Goal: Navigation & Orientation: Find specific page/section

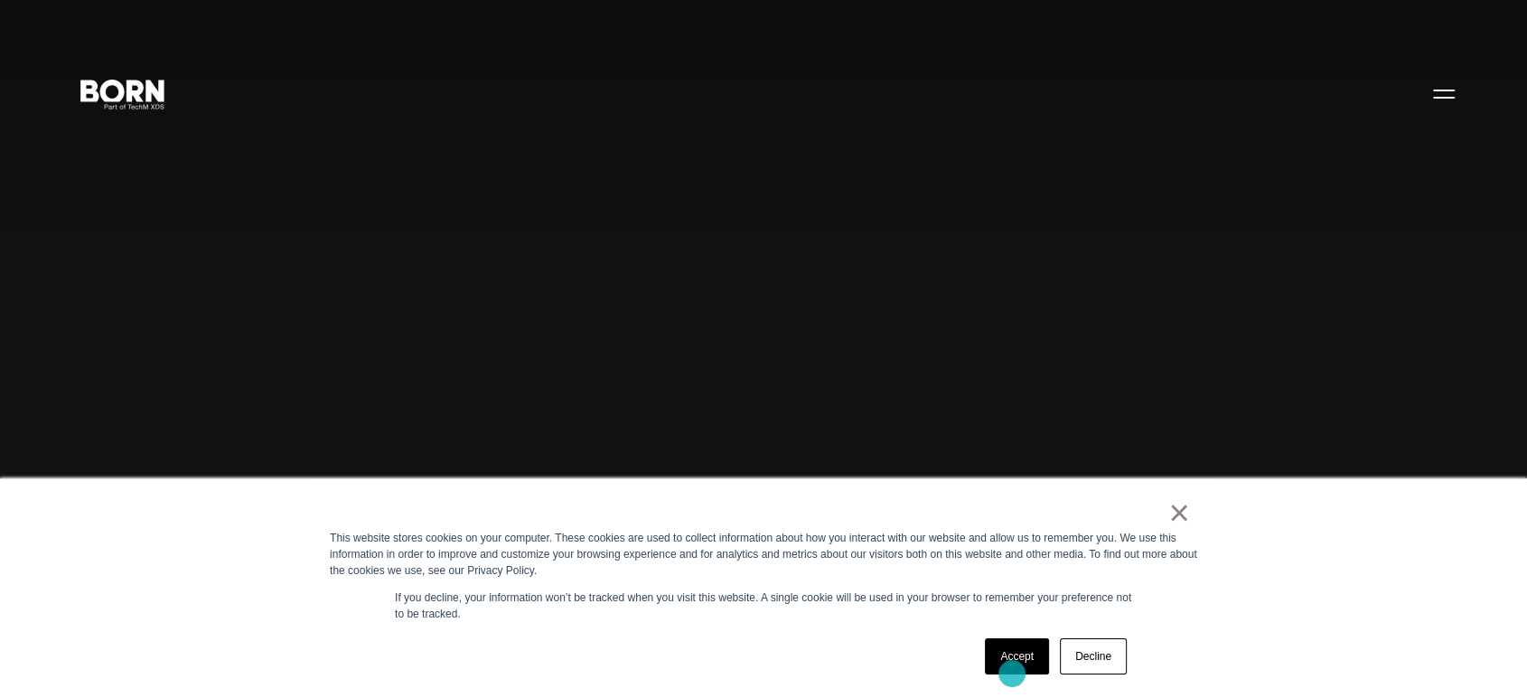
click at [1012, 673] on link "Accept" at bounding box center [1017, 656] width 64 height 36
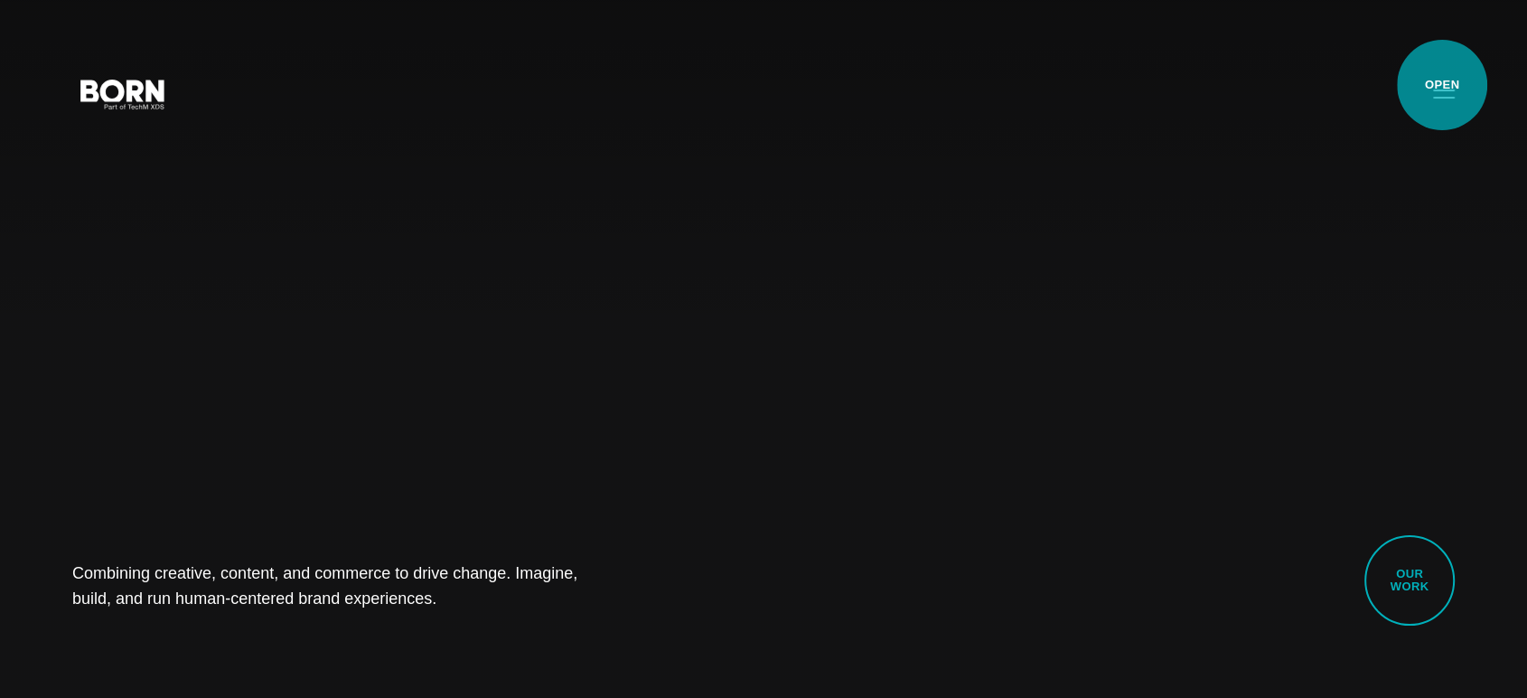
click at [1442, 85] on button "Primary Menu" at bounding box center [1444, 93] width 43 height 38
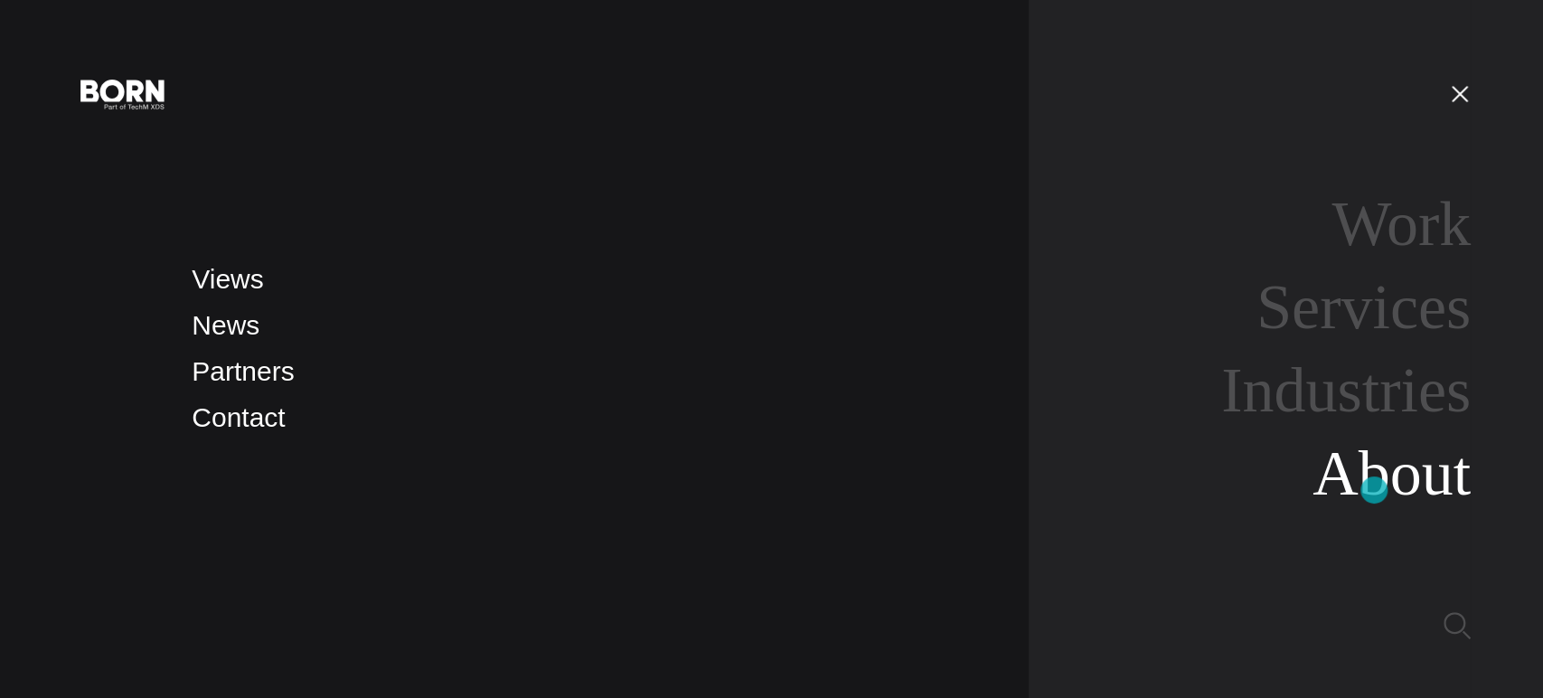
click at [1374, 491] on link "About" at bounding box center [1391, 473] width 158 height 70
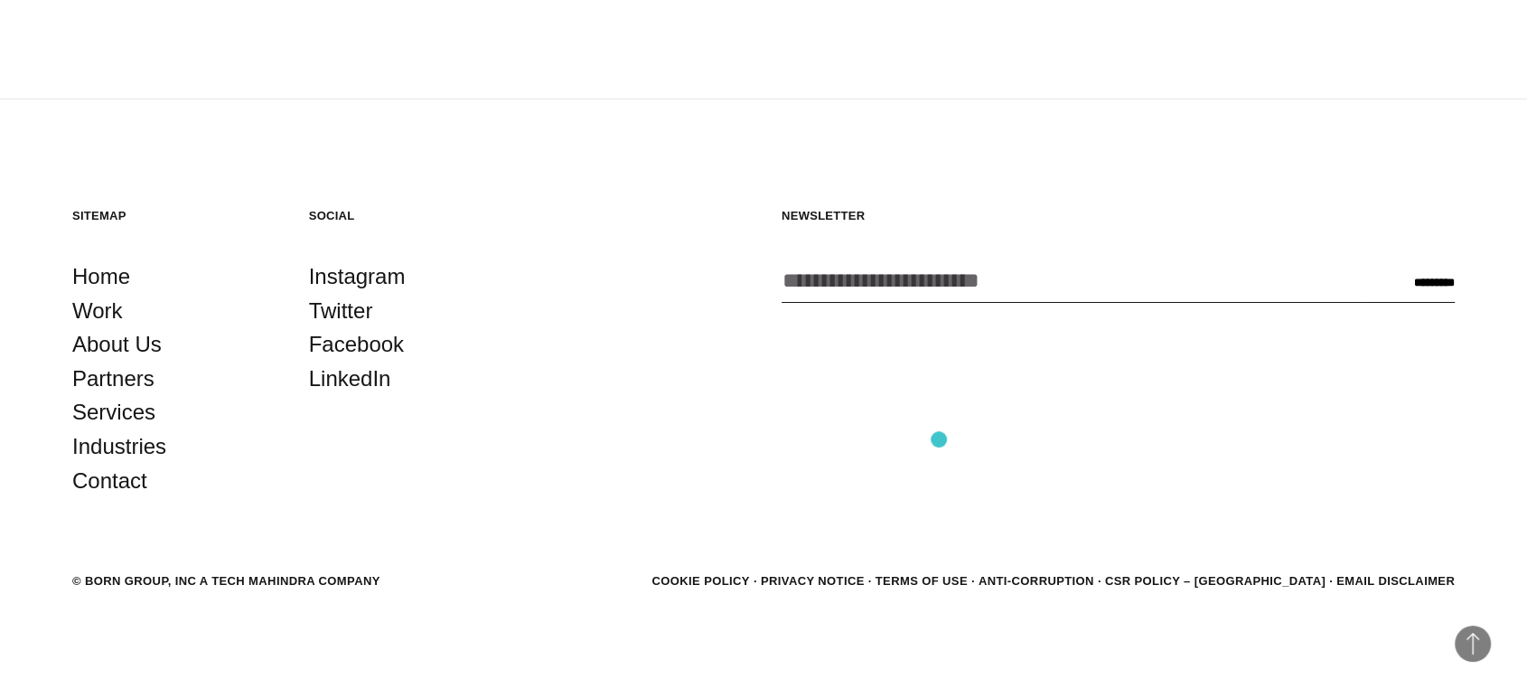
scroll to position [6363, 0]
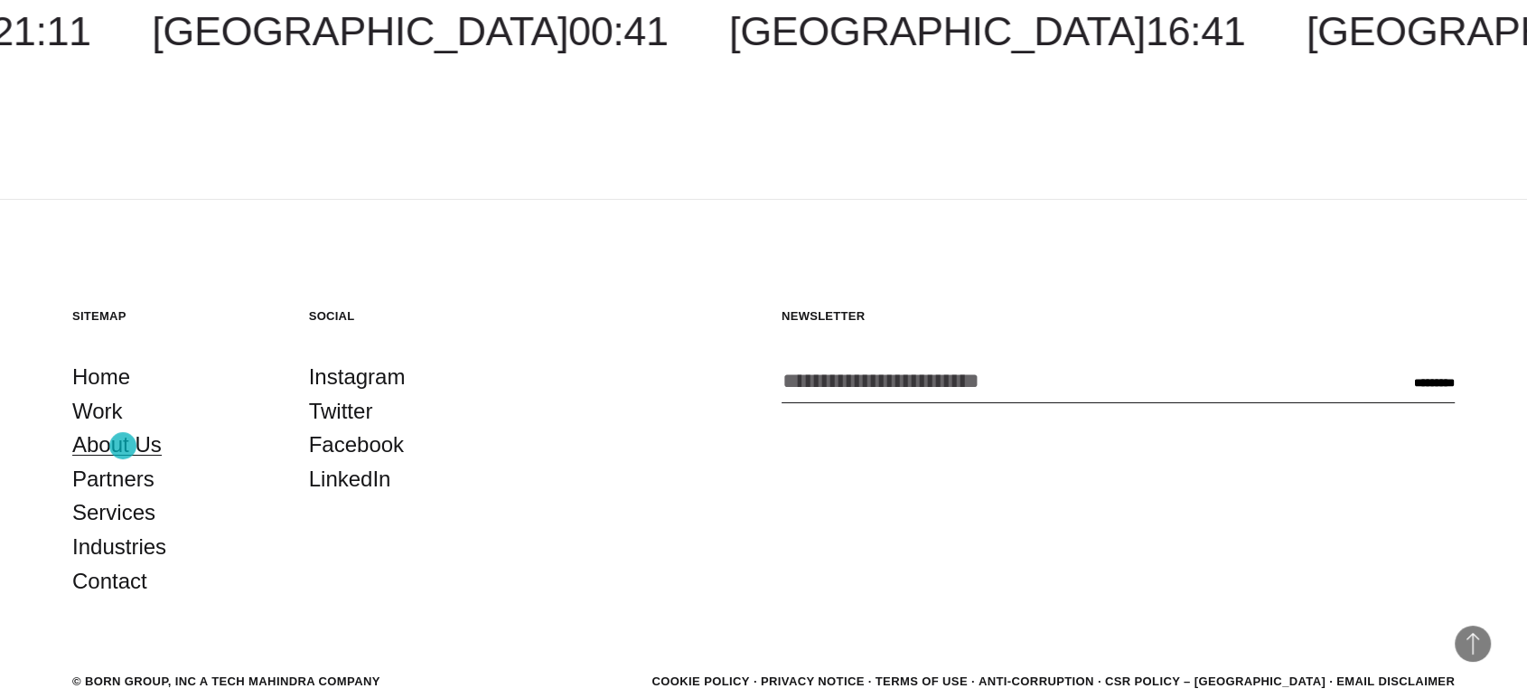
click at [123, 446] on link "About Us" at bounding box center [116, 444] width 89 height 34
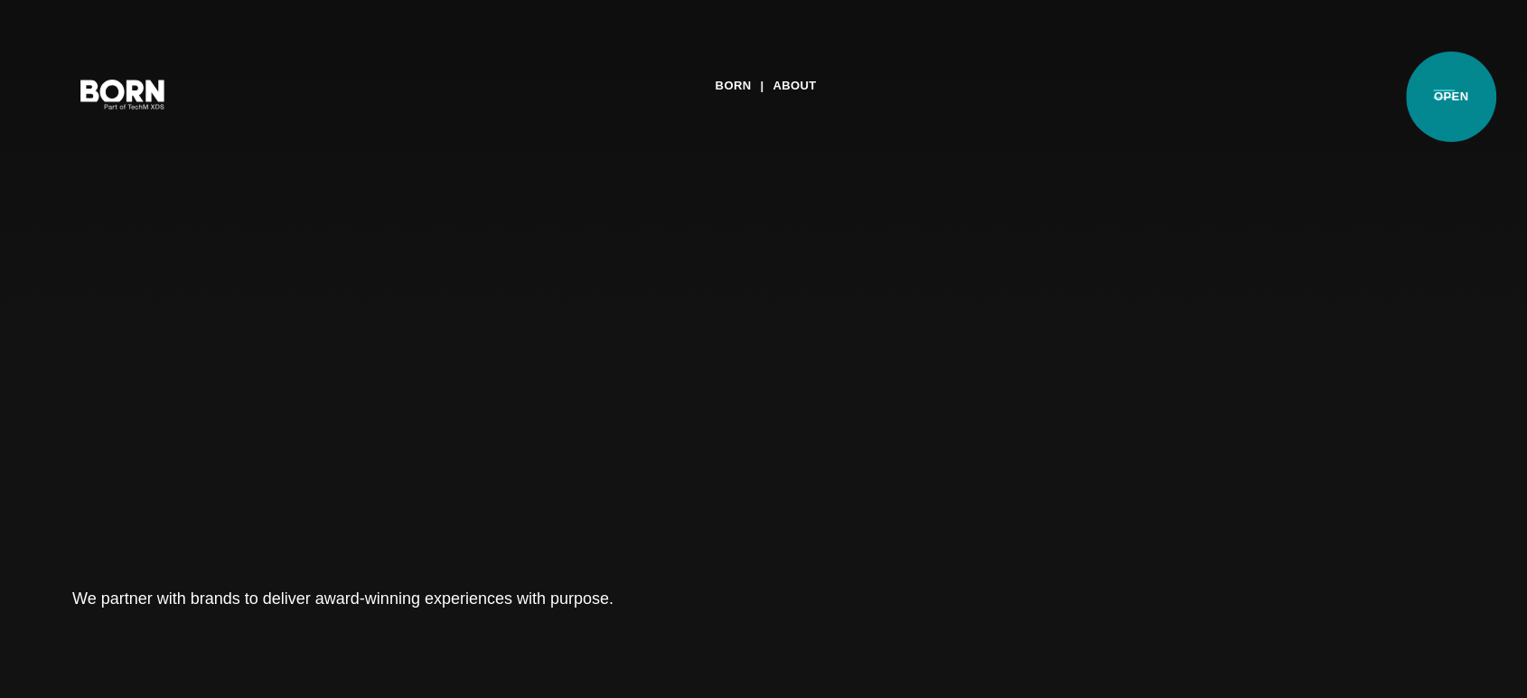
click at [1451, 97] on button "Primary Menu" at bounding box center [1444, 93] width 43 height 38
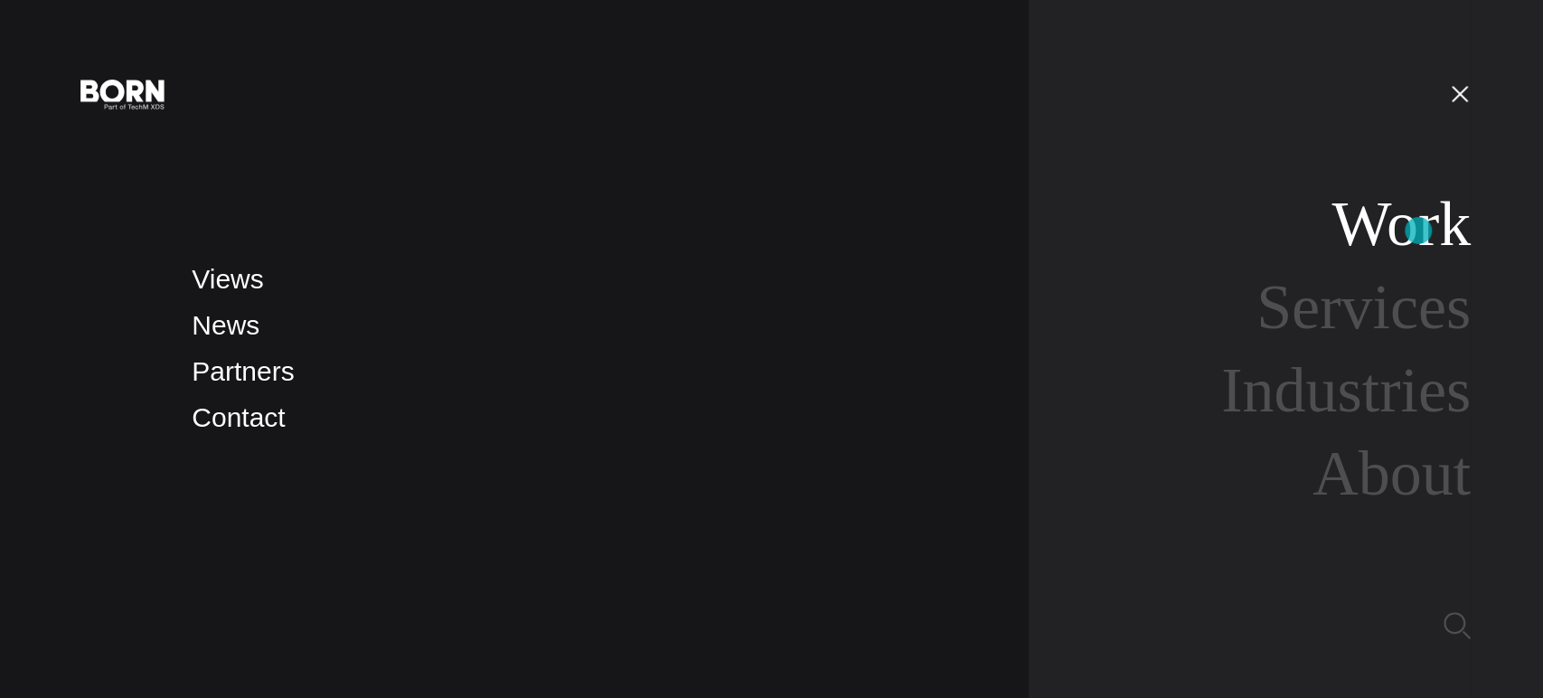
click at [1418, 230] on link "Work" at bounding box center [1400, 224] width 139 height 70
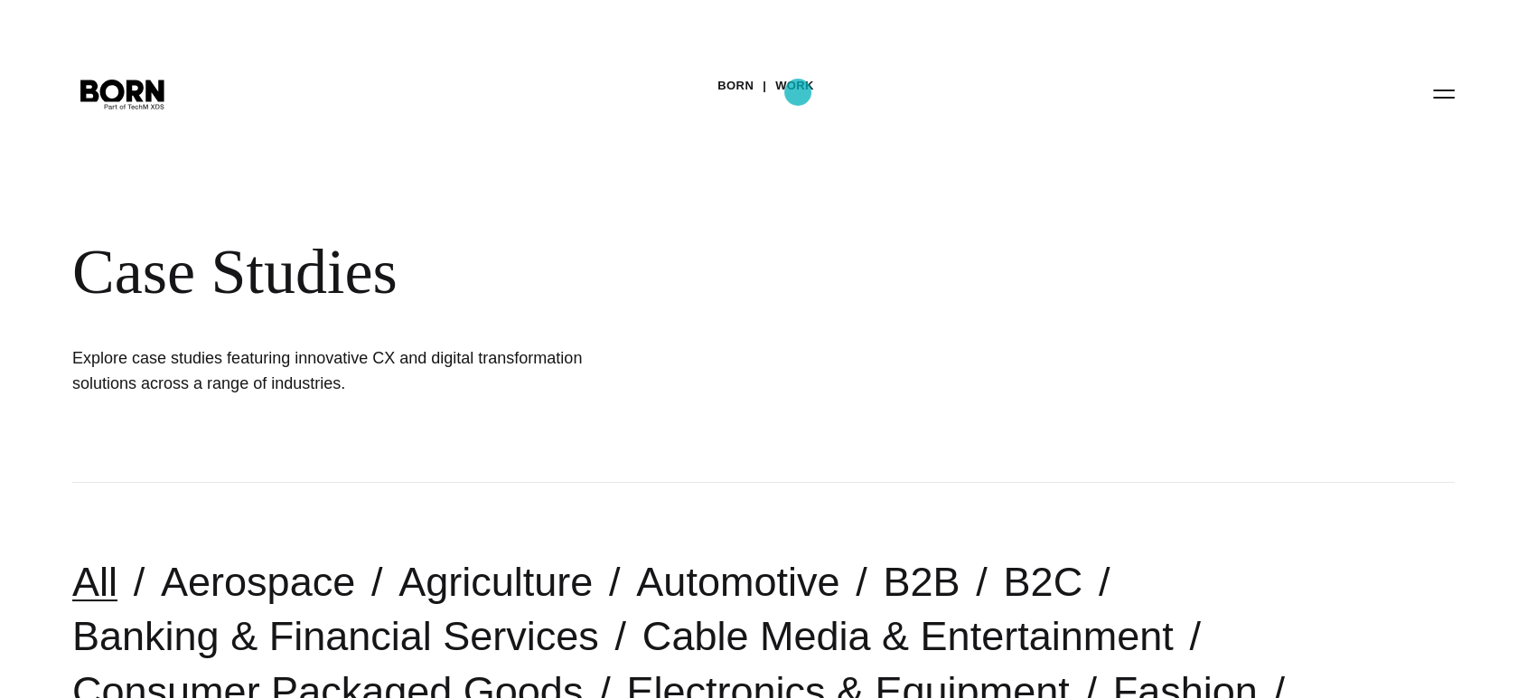
click at [798, 91] on link "Work" at bounding box center [794, 85] width 39 height 27
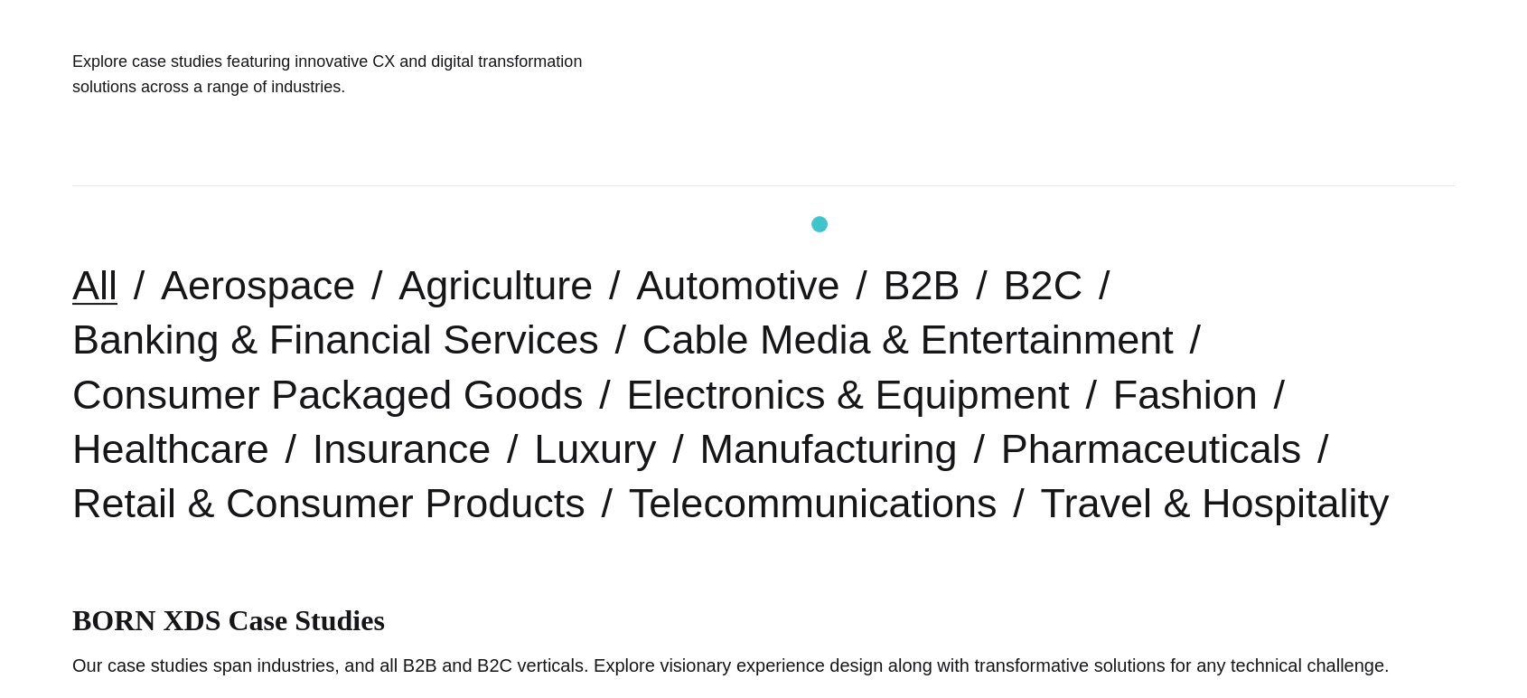
scroll to position [301, 0]
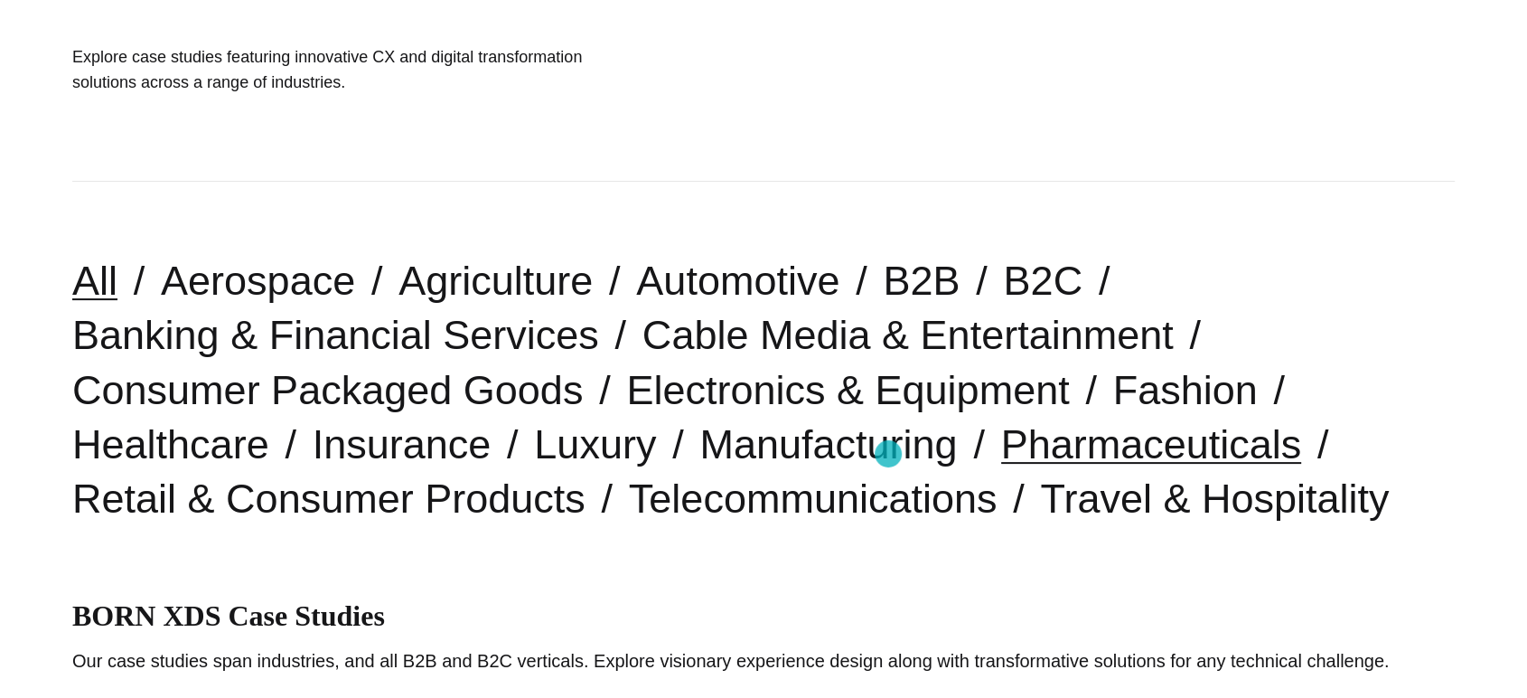
click at [1001, 454] on link "Pharmaceuticals" at bounding box center [1151, 444] width 301 height 46
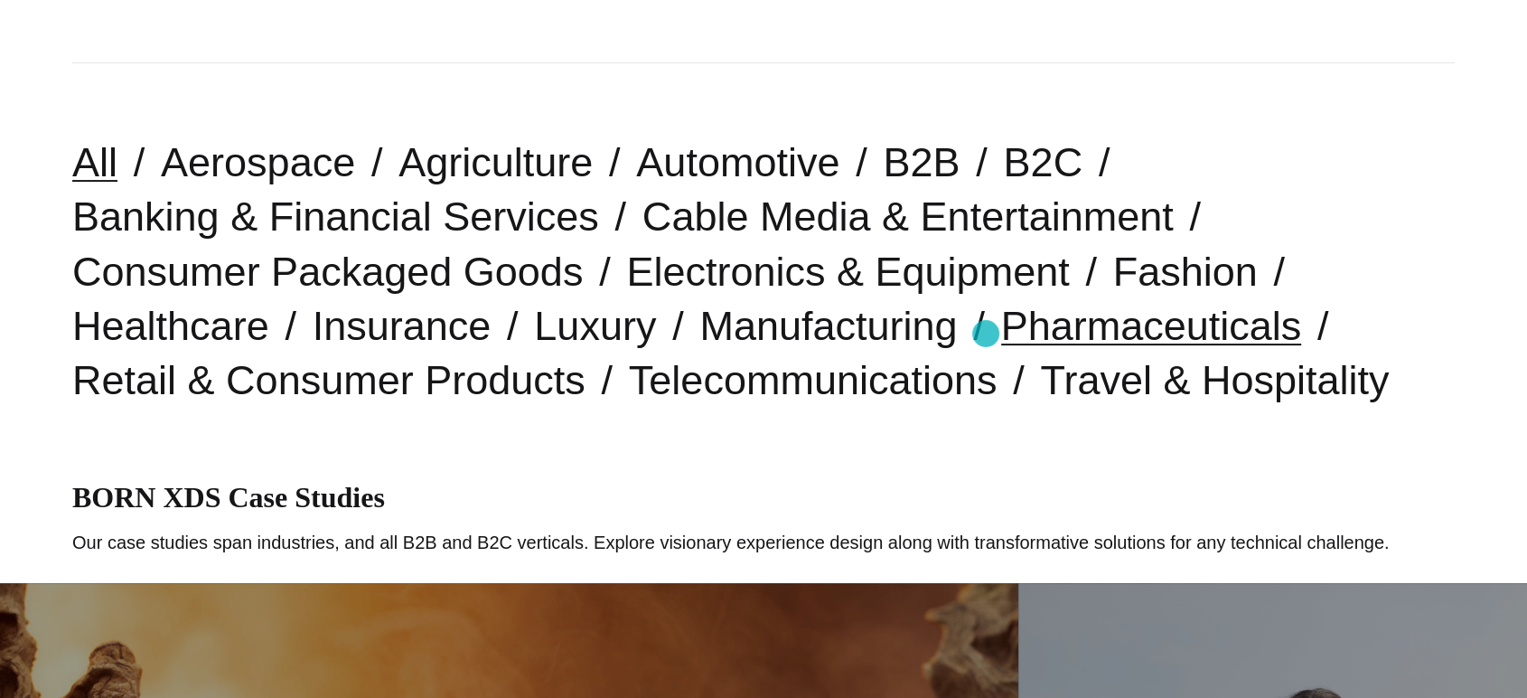
scroll to position [602, 0]
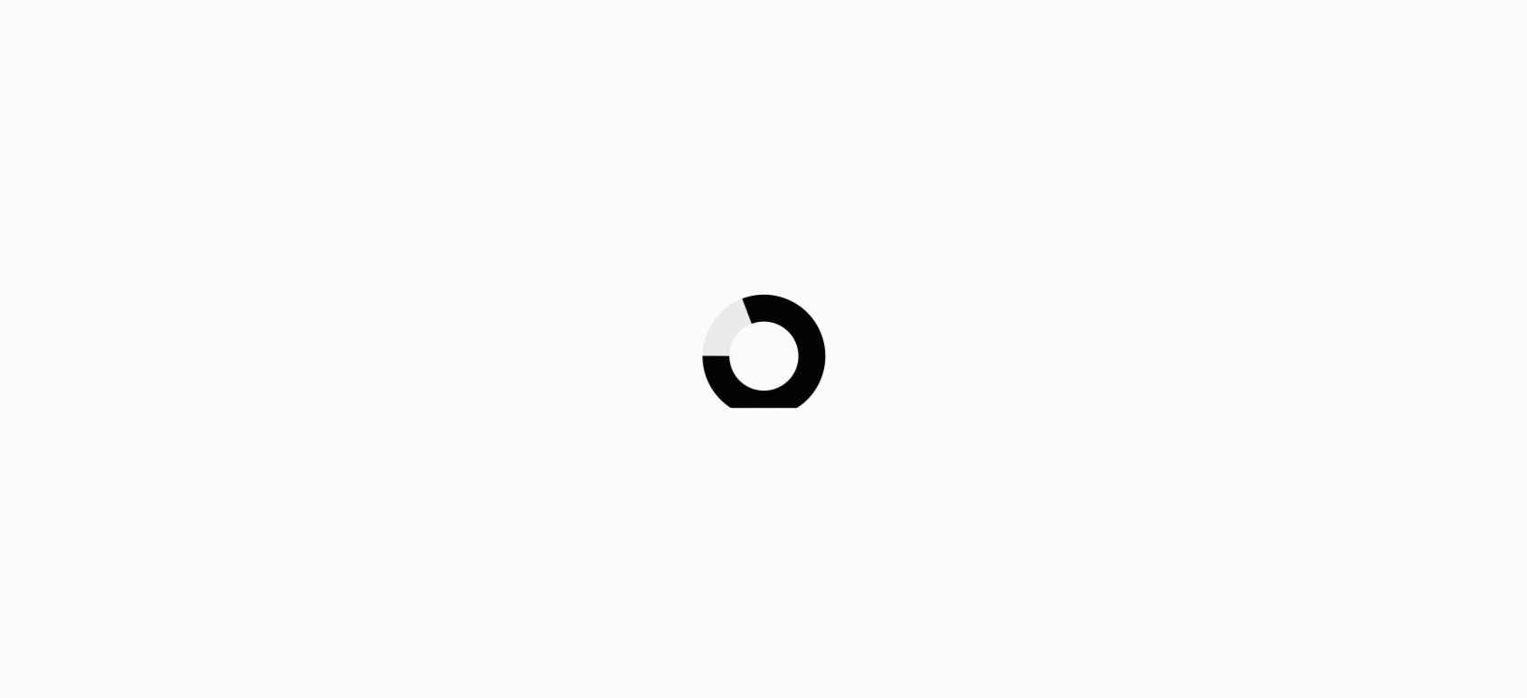
click at [113, 193] on div at bounding box center [763, 349] width 1527 height 698
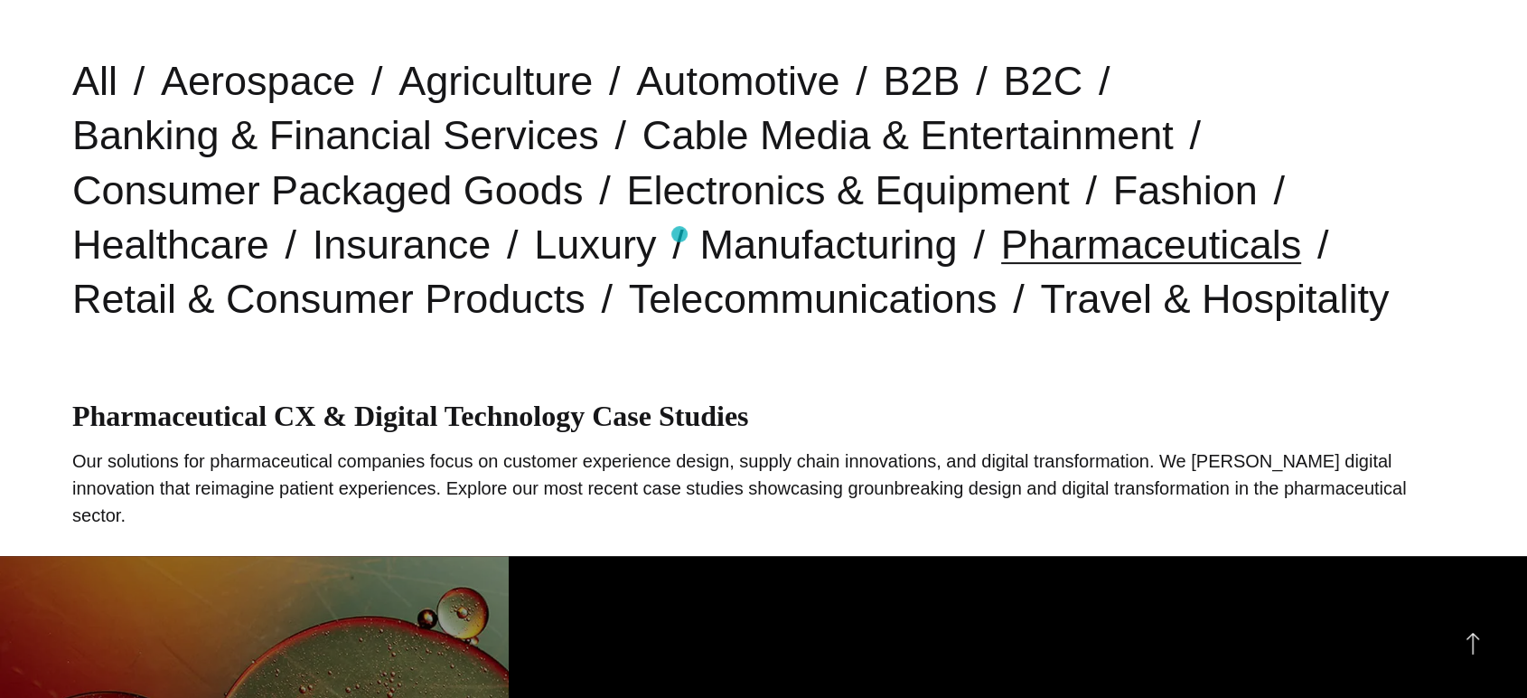
scroll to position [502, 0]
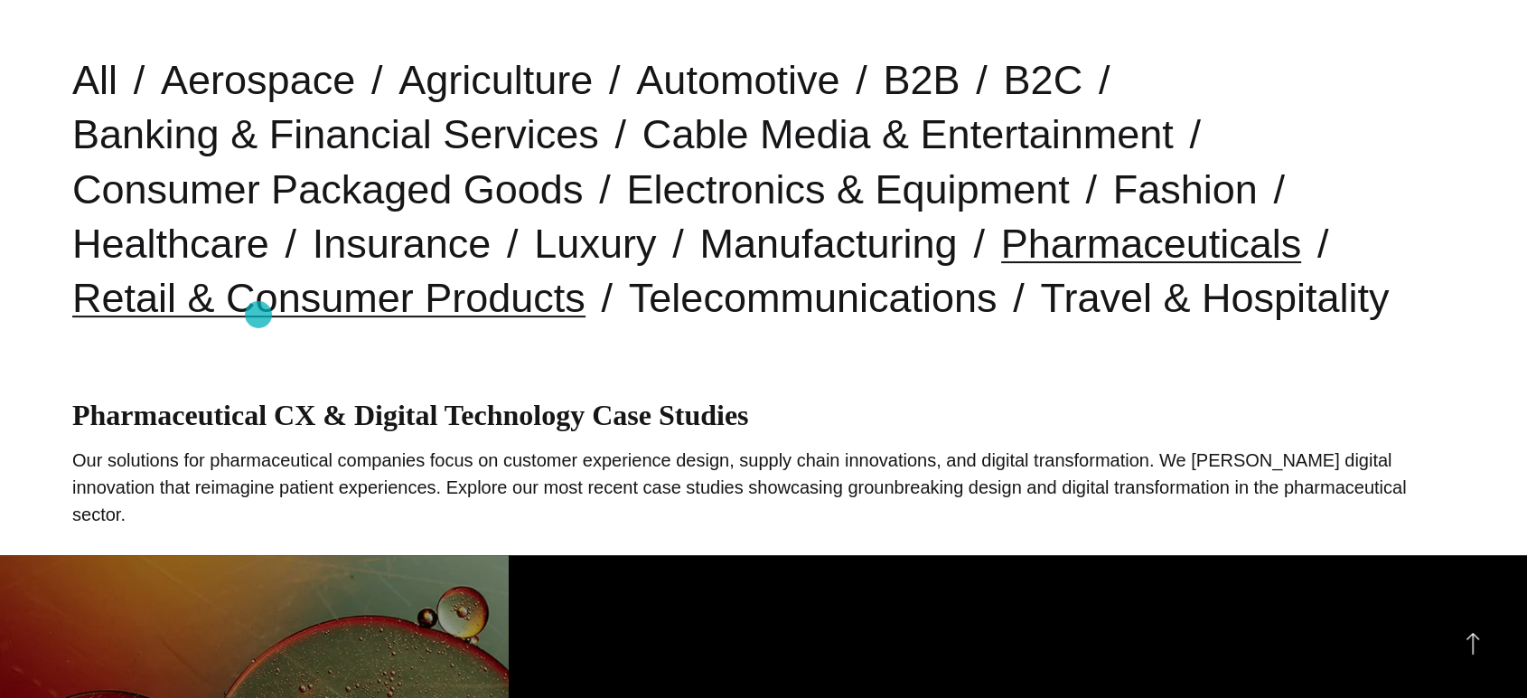
click at [259, 305] on link "Retail & Consumer Products" at bounding box center [328, 298] width 513 height 46
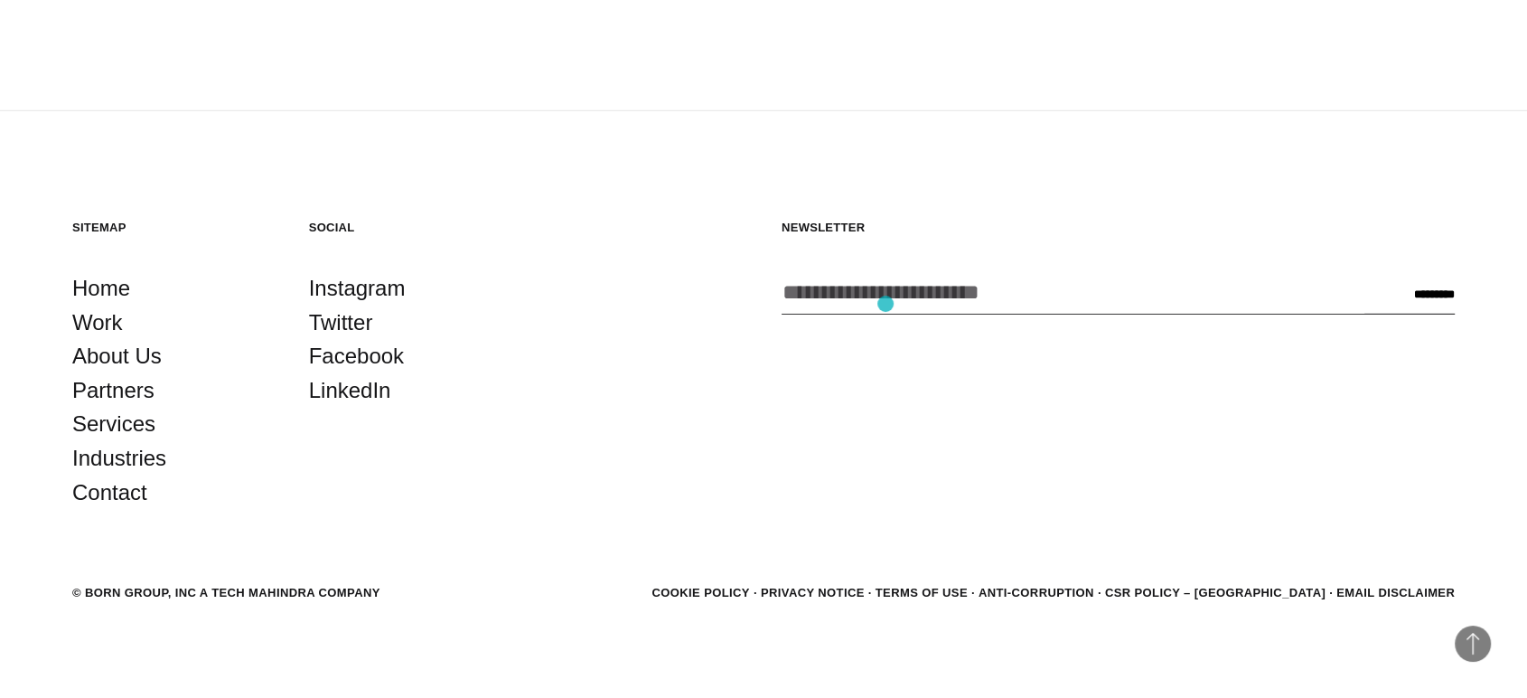
scroll to position [5363, 0]
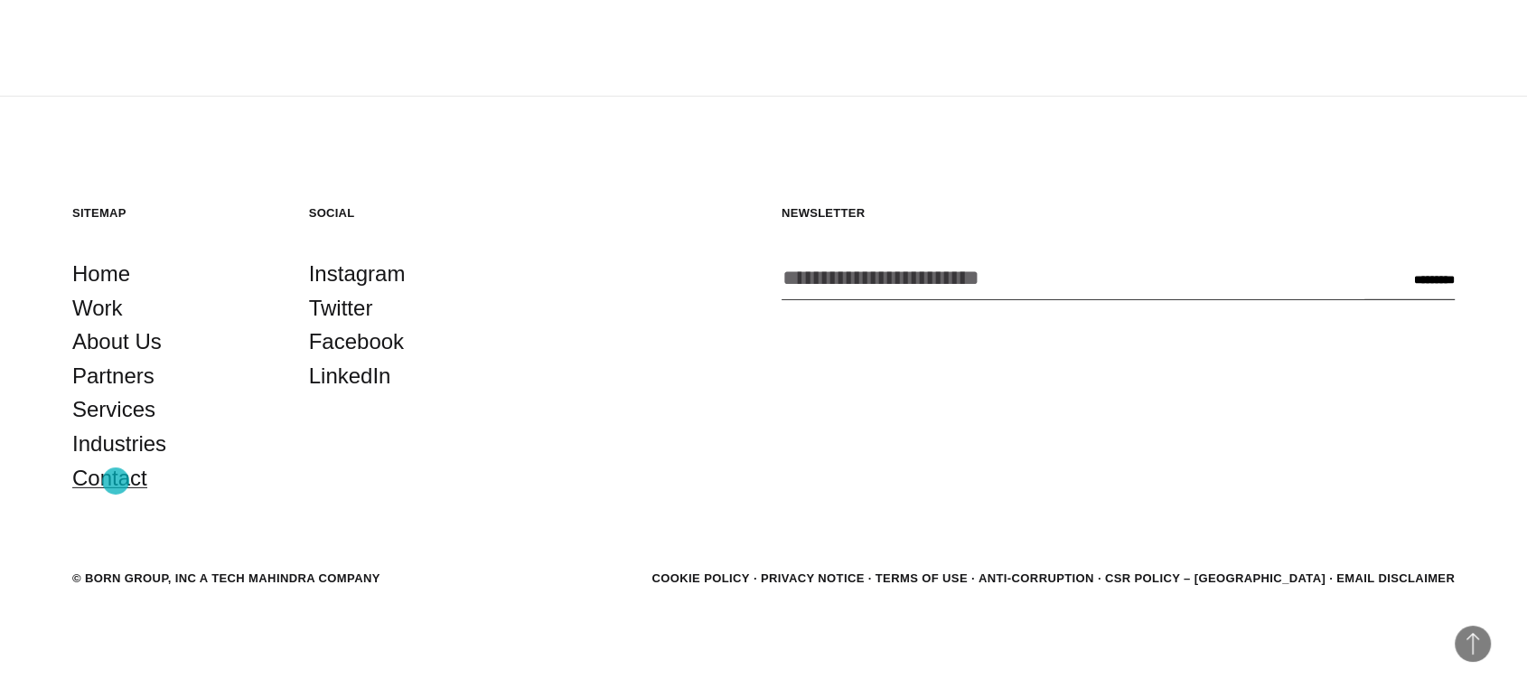
click at [116, 481] on link "Contact" at bounding box center [109, 478] width 75 height 34
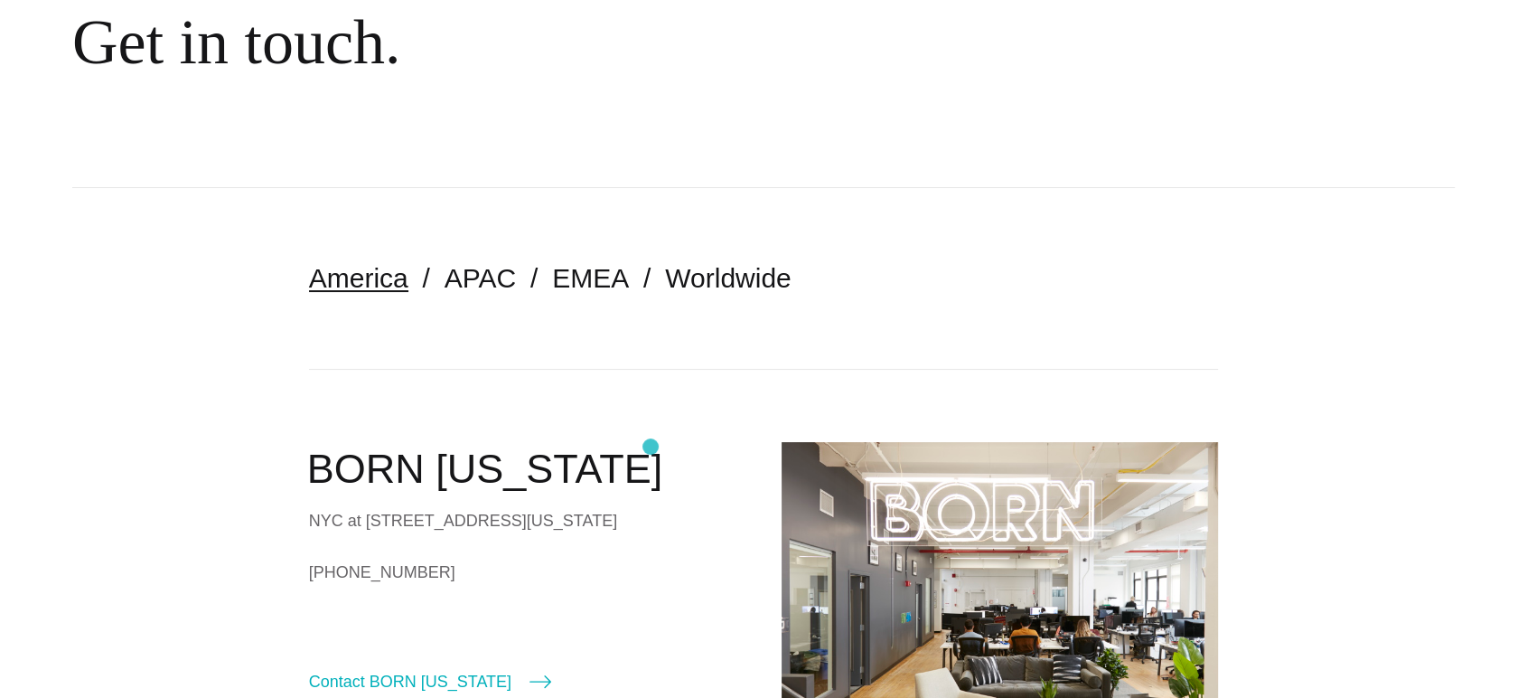
scroll to position [201, 0]
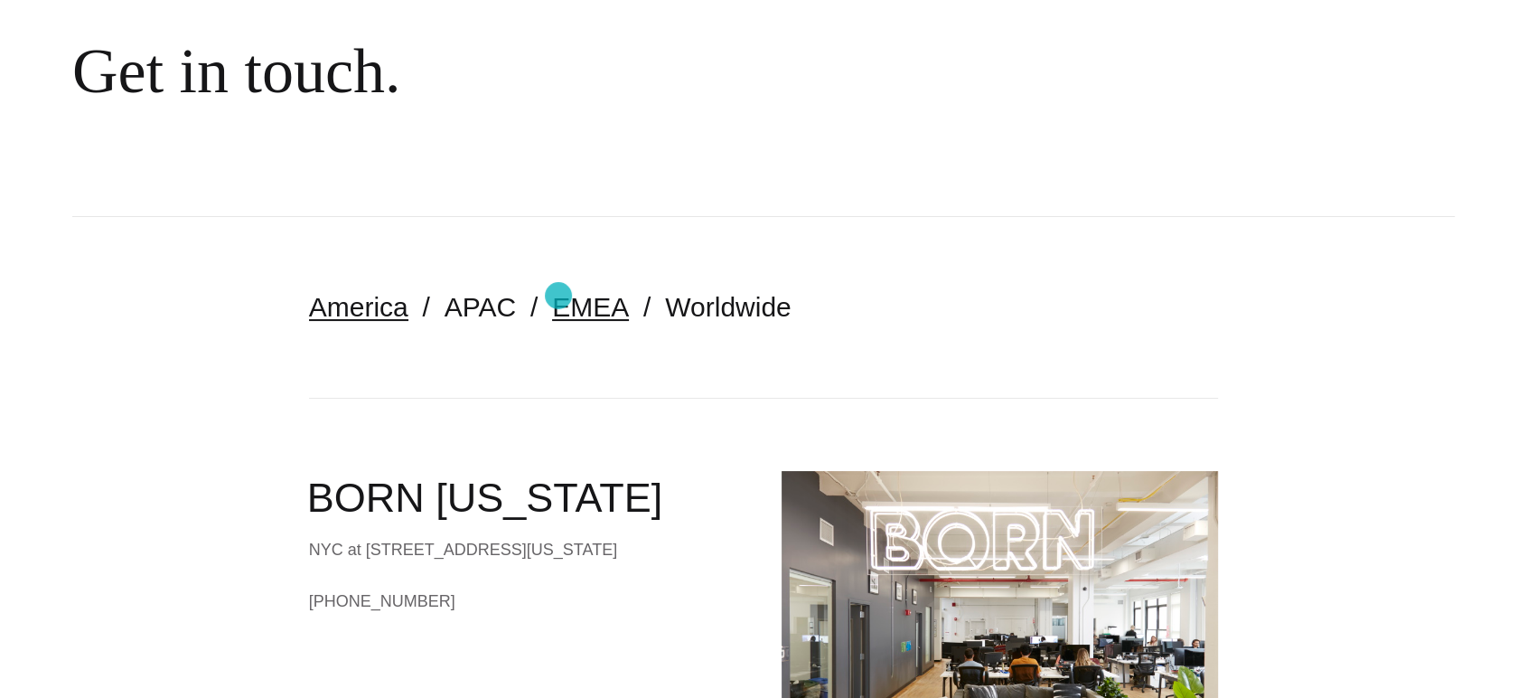
click at [559, 296] on link "EMEA" at bounding box center [590, 307] width 77 height 30
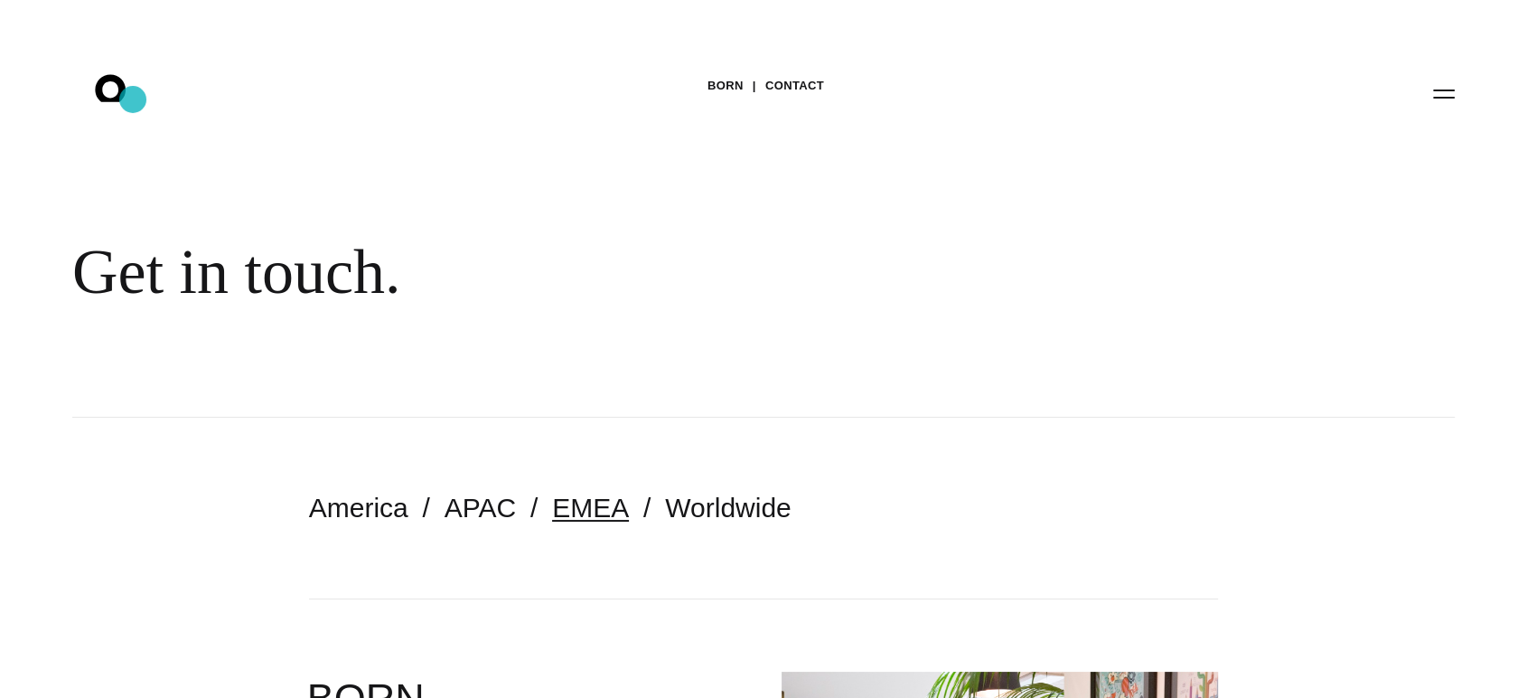
click at [132, 97] on icon ".st0{display:none;} .st1{display:inline;} .st2{font-family:'HelveticaNeue-Mediu…" at bounding box center [123, 93] width 116 height 47
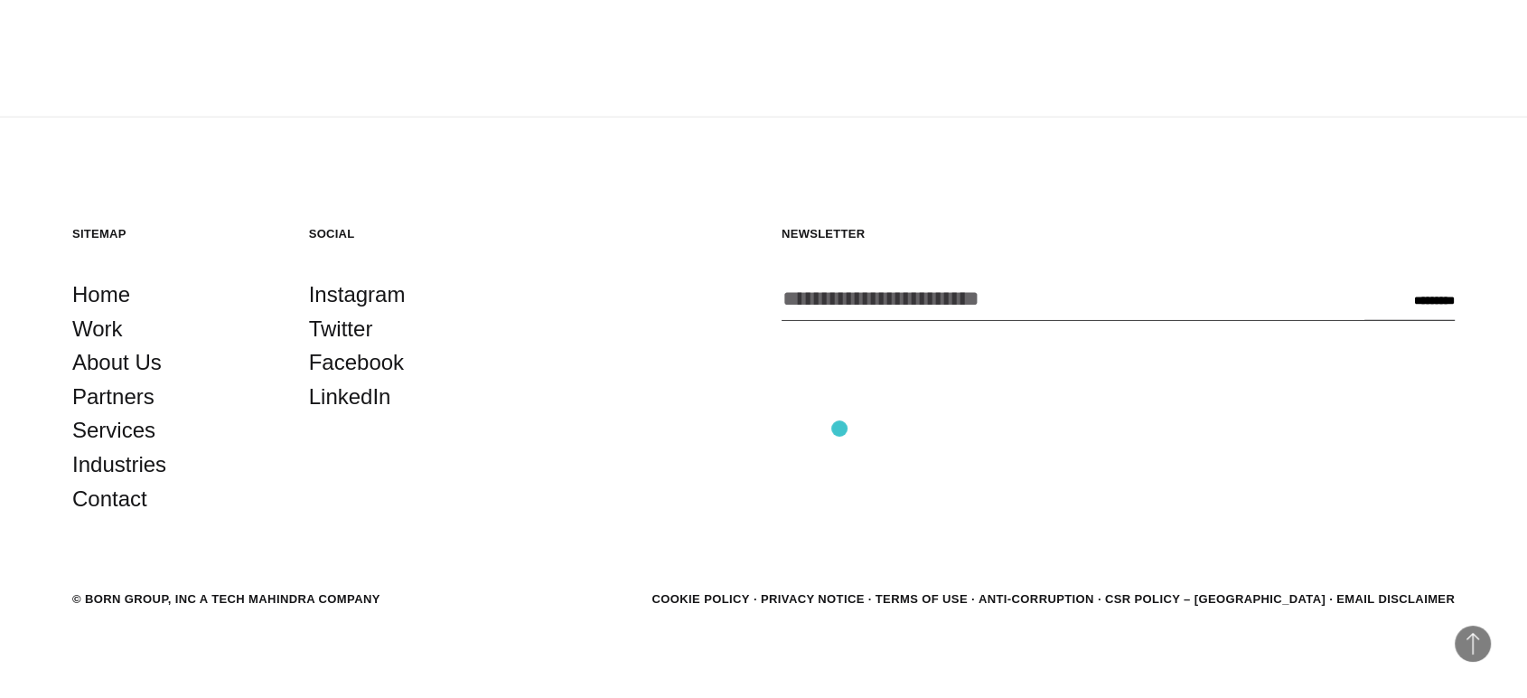
scroll to position [5068, 0]
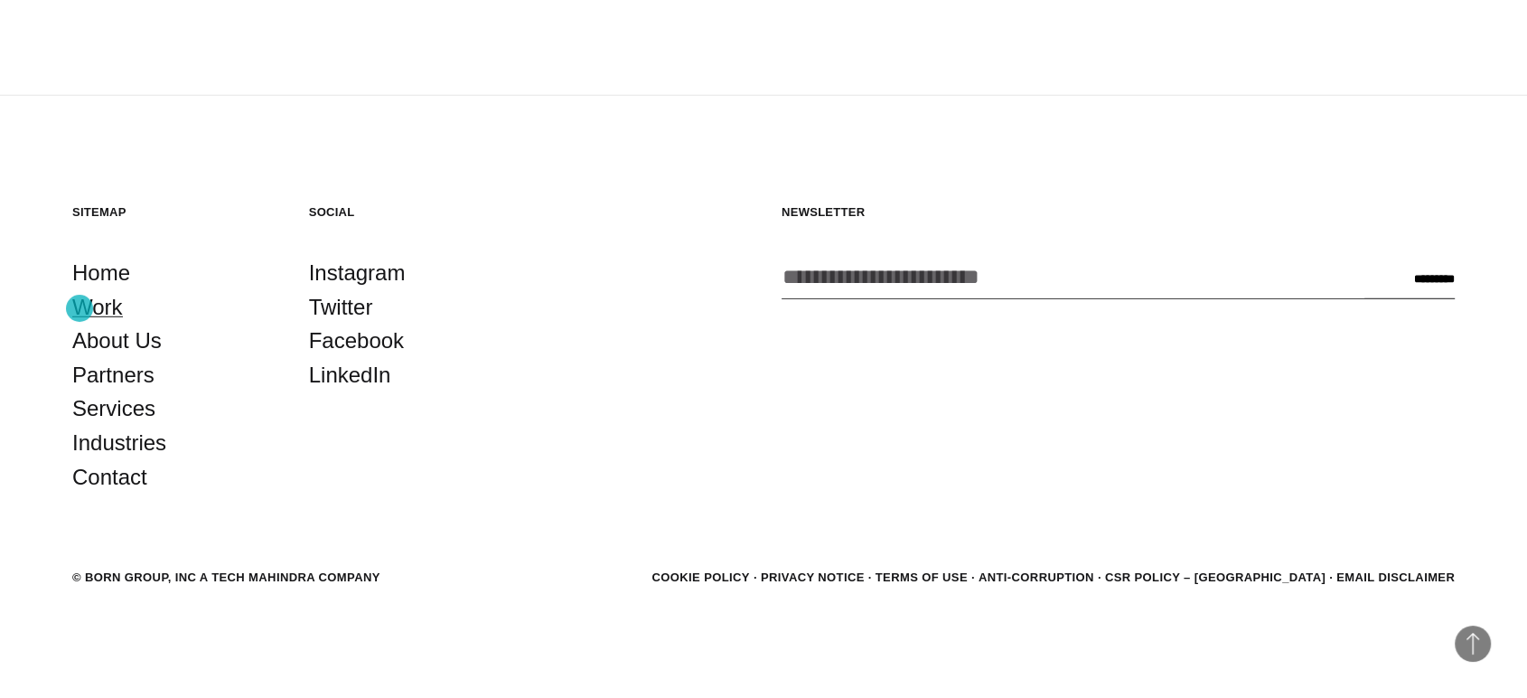
click at [75, 311] on link "Work" at bounding box center [97, 307] width 51 height 34
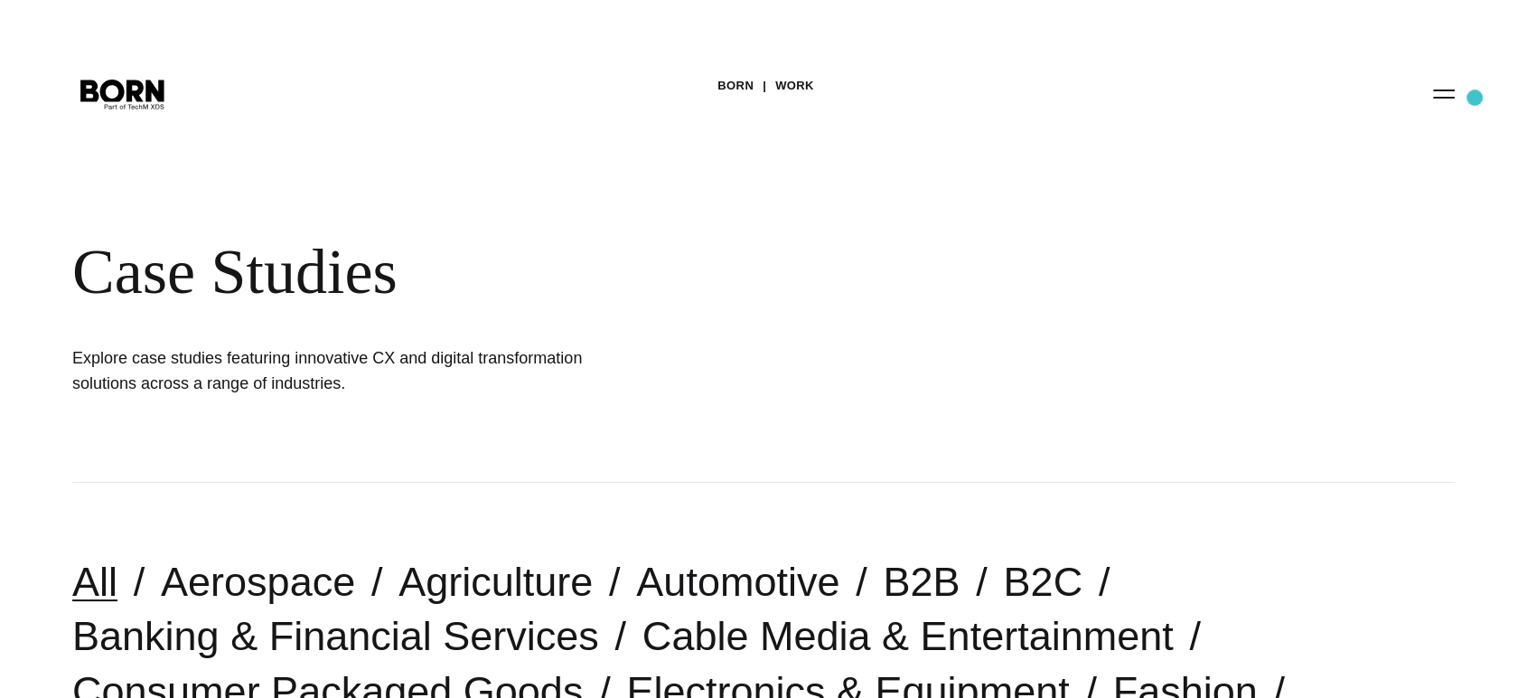
click at [1475, 98] on div "BORN Work Case Studies Explore case studies featuring innovative CX and digital…" at bounding box center [763, 241] width 1527 height 483
click at [1444, 99] on button "Primary Menu" at bounding box center [1444, 93] width 43 height 38
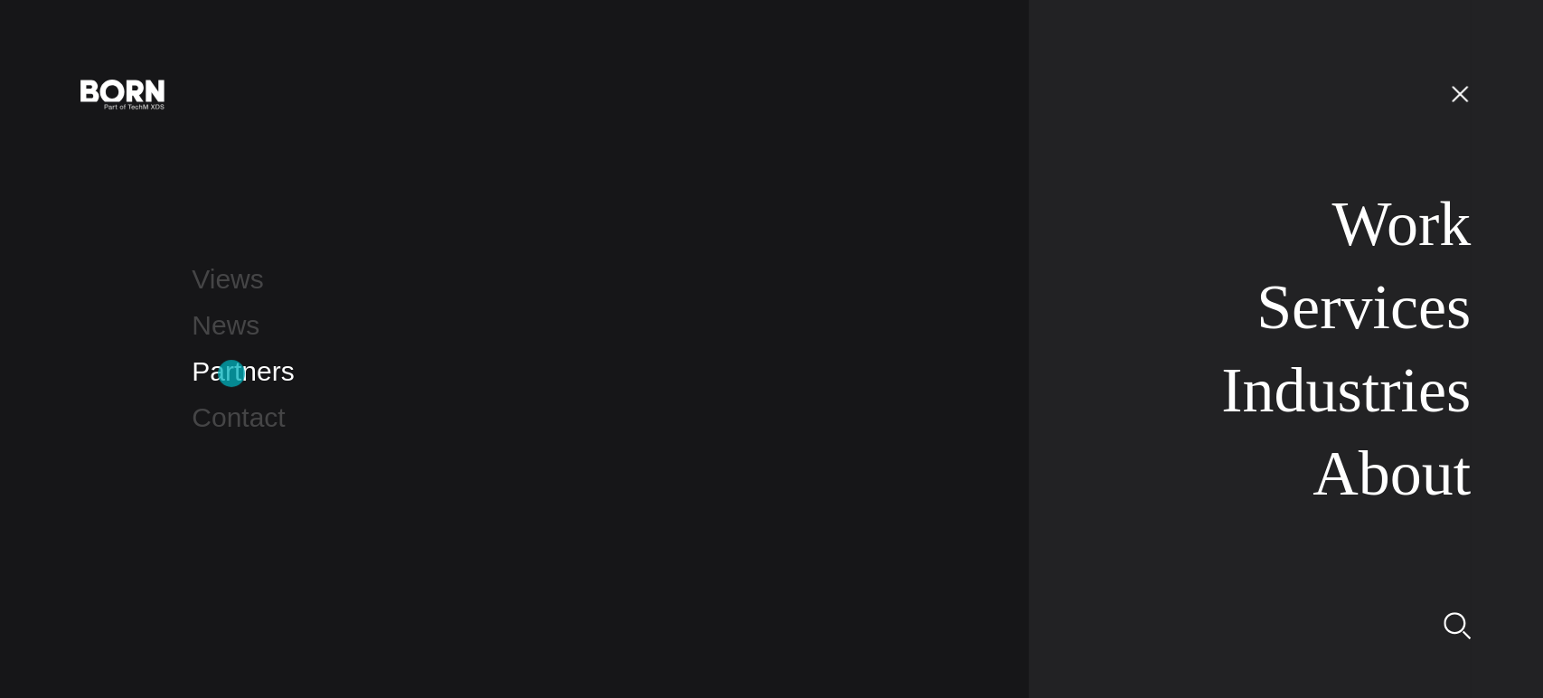
click at [231, 373] on link "Partners" at bounding box center [243, 371] width 102 height 30
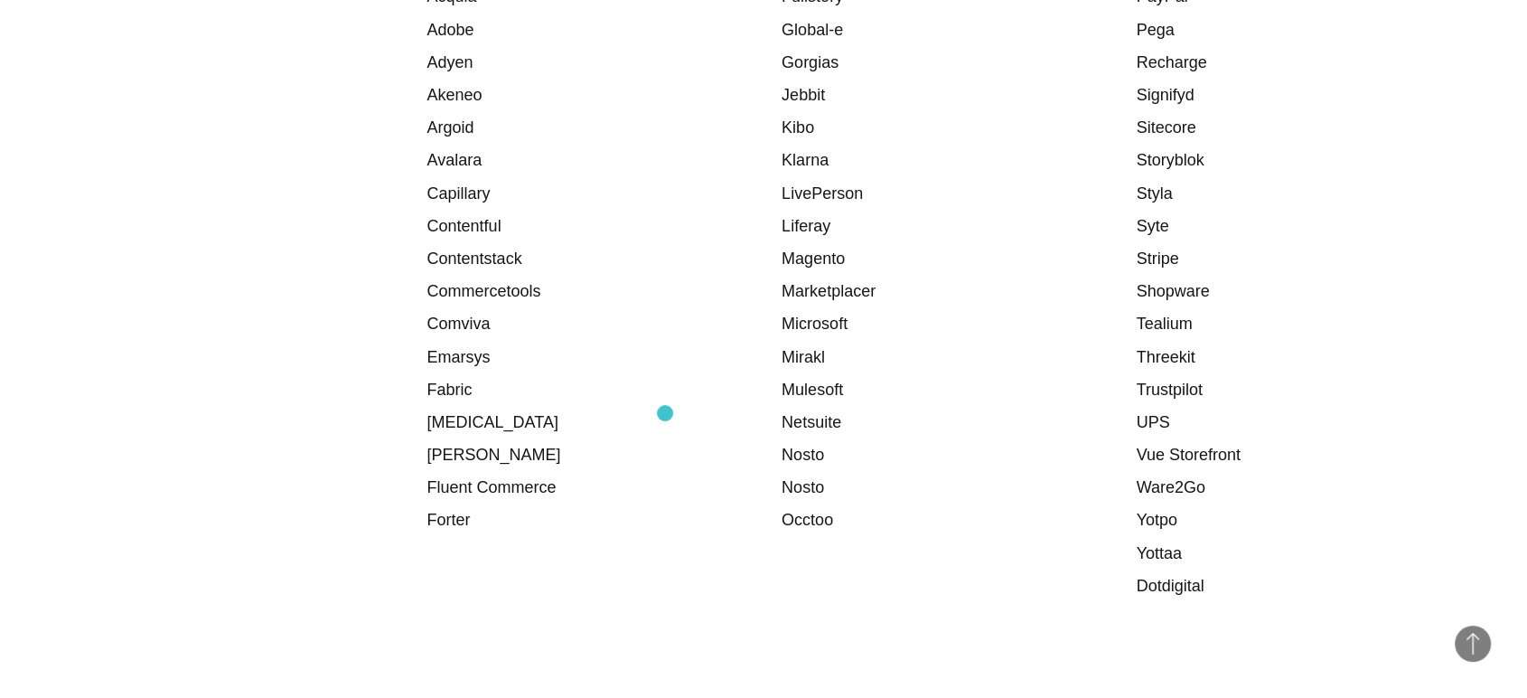
scroll to position [2463, 0]
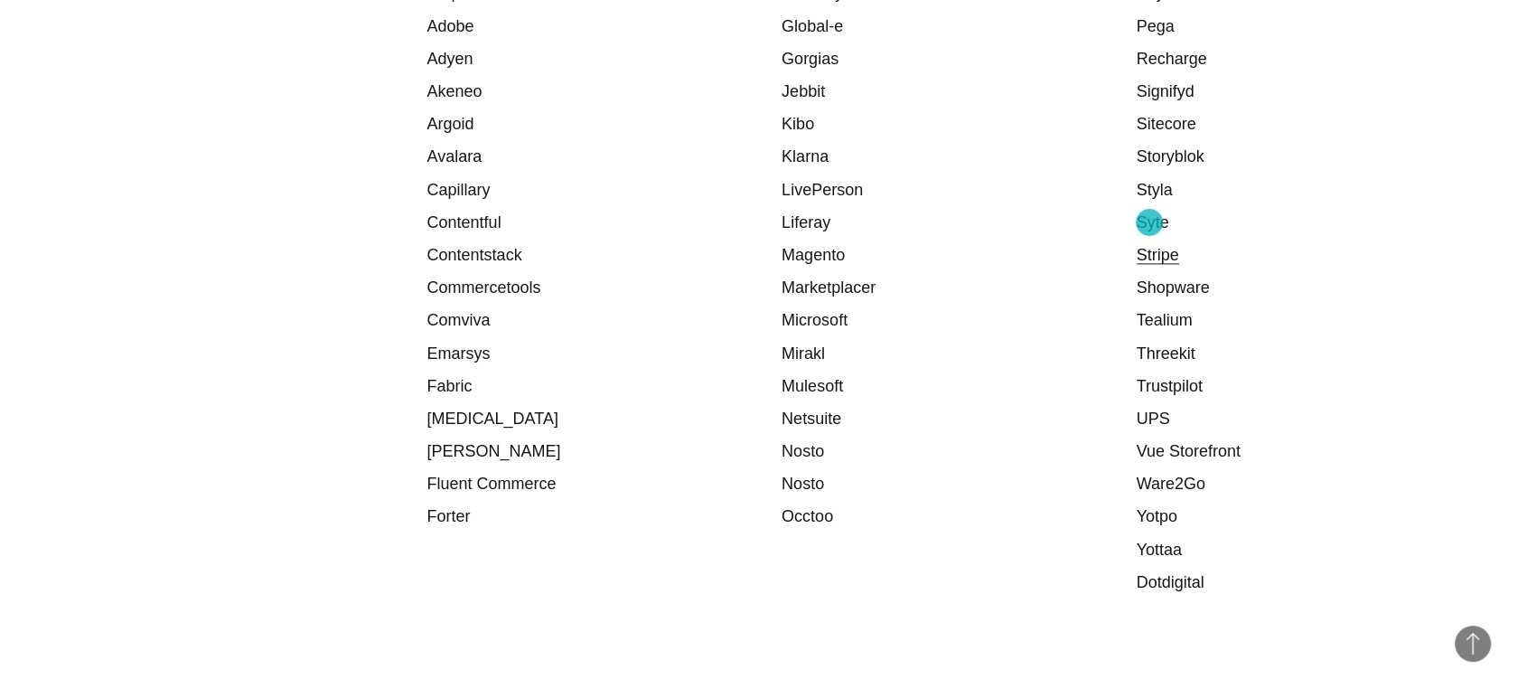
click at [1150, 246] on link "Stripe" at bounding box center [1158, 255] width 42 height 18
